Goal: Find specific page/section: Find specific page/section

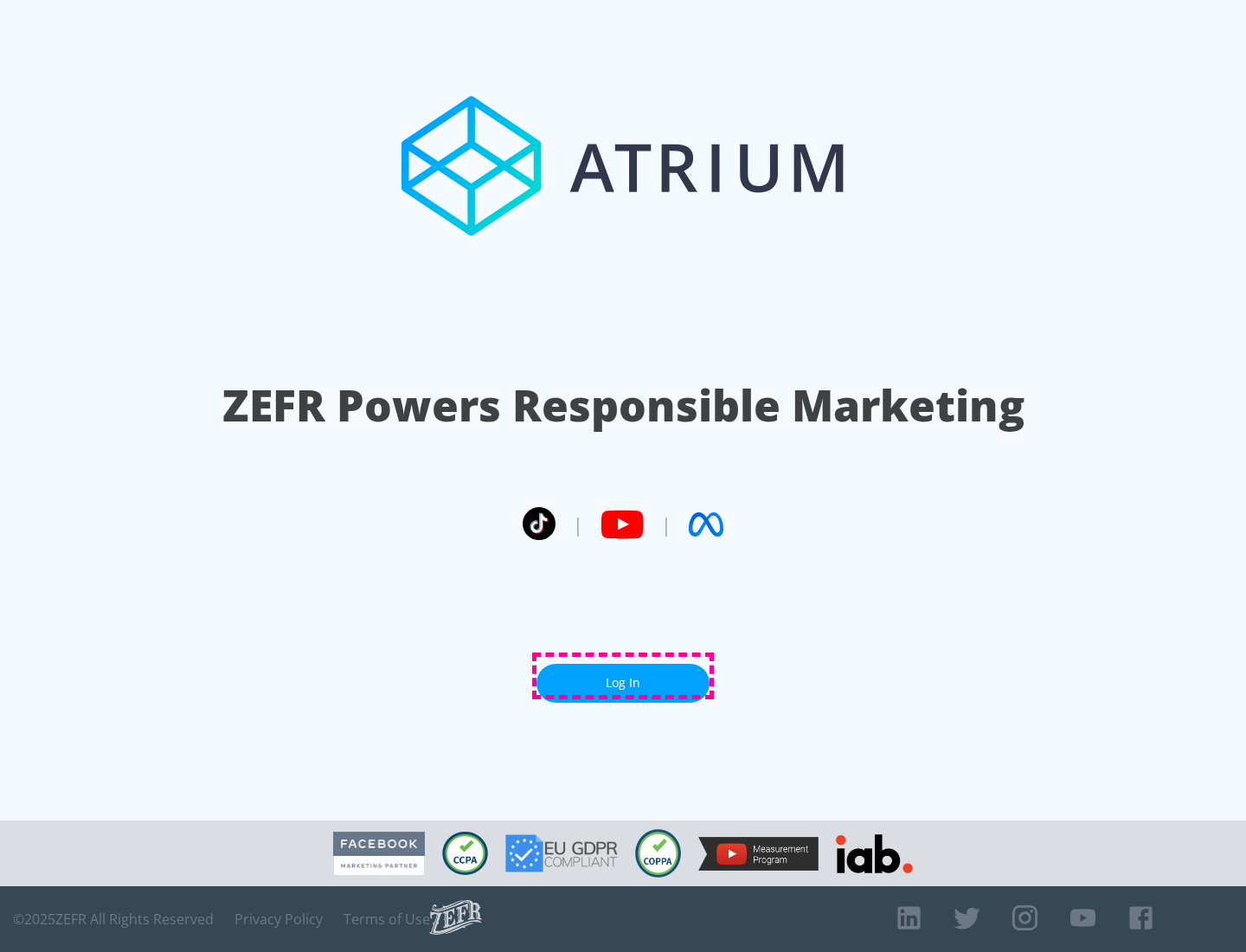
click at [623, 675] on link "Log In" at bounding box center [622, 684] width 173 height 39
